Goal: Communication & Community: Answer question/provide support

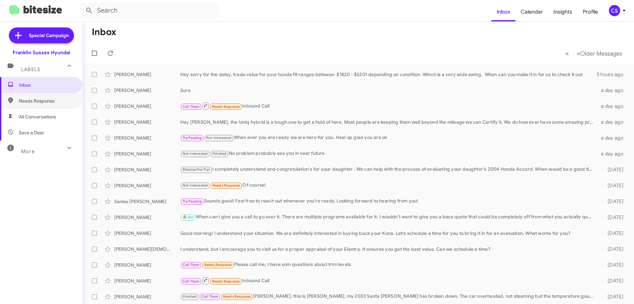
click at [49, 103] on span "Needs Response" at bounding box center [47, 100] width 56 height 7
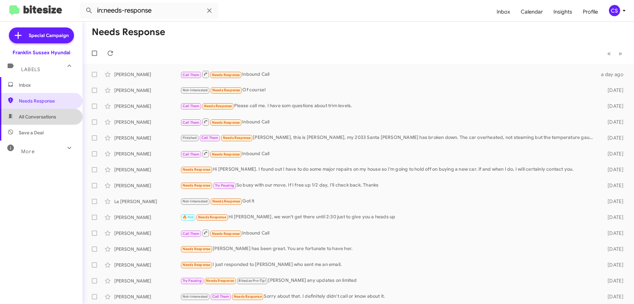
click at [46, 116] on span "All Conversations" at bounding box center [37, 116] width 37 height 7
type input "in:all-conversations"
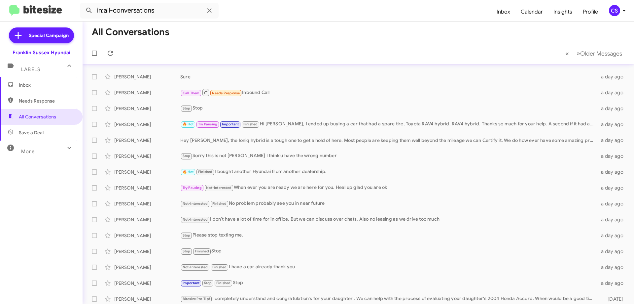
scroll to position [33, 0]
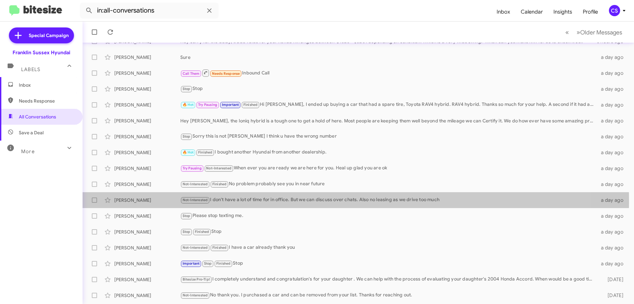
click at [275, 202] on div "Not-Interested I don't have a lot of time for in office. But we can discuss ove…" at bounding box center [388, 200] width 417 height 8
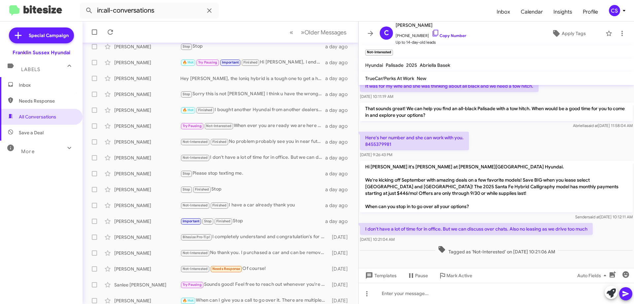
scroll to position [80, 0]
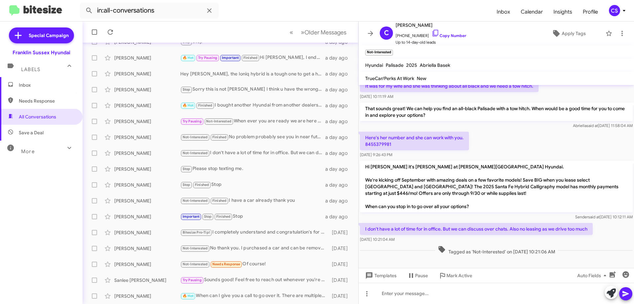
click at [260, 217] on div "Important Stop Finished Stop" at bounding box center [252, 216] width 145 height 8
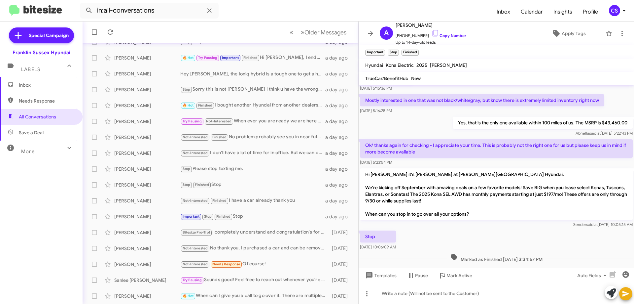
scroll to position [164, 0]
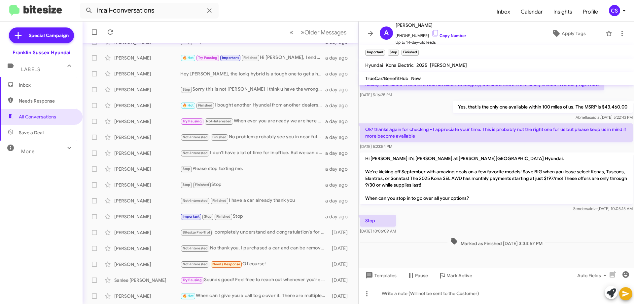
click at [279, 261] on div "Not-Interested Needs Response Of course!" at bounding box center [254, 264] width 148 height 8
